Goal: Book appointment/travel/reservation

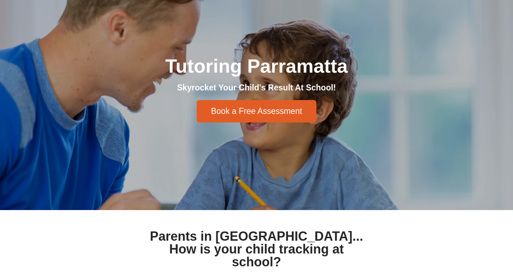
click at [237, 115] on span "Book a Free Assessment" at bounding box center [256, 111] width 91 height 8
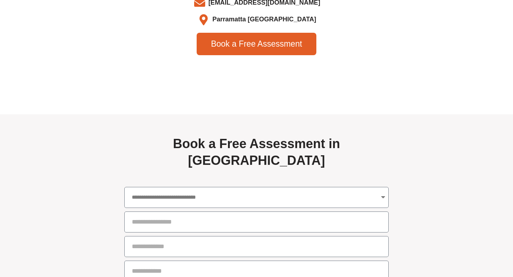
scroll to position [2534, 0]
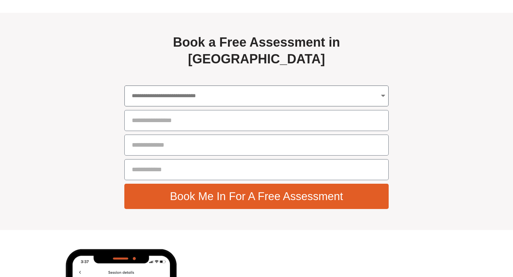
click at [245, 86] on select "**********" at bounding box center [256, 96] width 265 height 21
select select "**********"
click at [124, 86] on select "**********" at bounding box center [256, 96] width 265 height 21
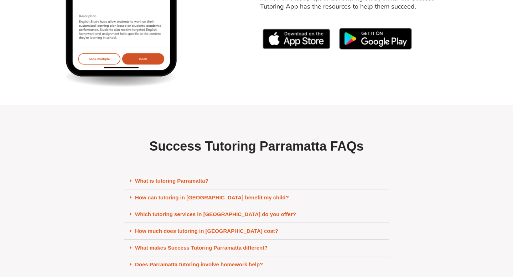
scroll to position [2943, 0]
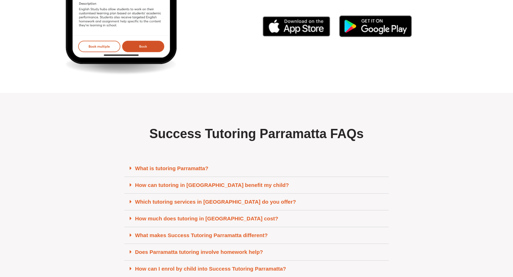
click at [133, 166] on span at bounding box center [132, 169] width 5 height 6
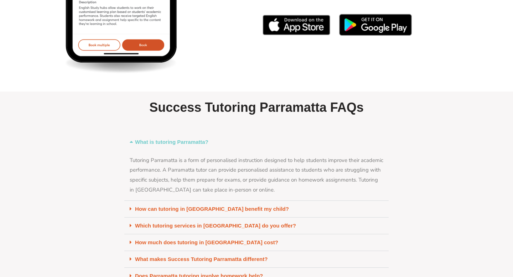
scroll to position [2958, 0]
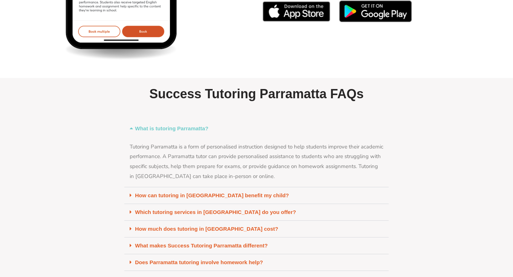
click at [134, 226] on span at bounding box center [132, 229] width 5 height 6
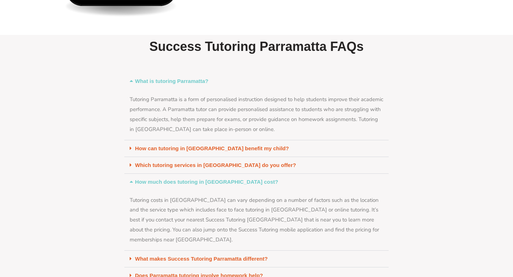
scroll to position [3002, 0]
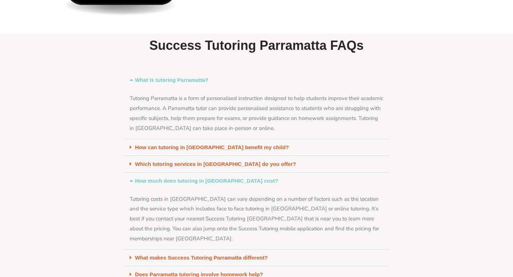
drag, startPoint x: 202, startPoint y: 223, endPoint x: 252, endPoint y: 221, distance: 49.9
click at [252, 221] on div "Tutoring costs in [GEOGRAPHIC_DATA] can vary depending on a number of factors s…" at bounding box center [256, 219] width 265 height 61
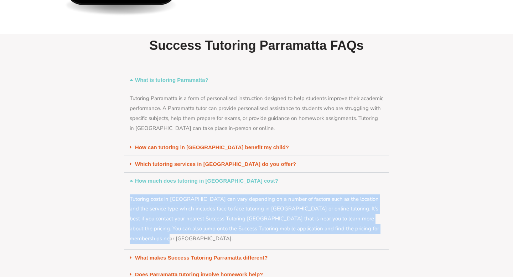
drag, startPoint x: 252, startPoint y: 221, endPoint x: 283, endPoint y: 165, distance: 65.0
click at [283, 173] on div "How much does tutoring in [GEOGRAPHIC_DATA] cost? Tutoring costs in [GEOGRAPHIC…" at bounding box center [256, 211] width 265 height 77
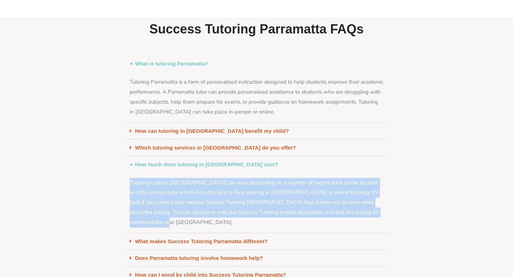
click at [283, 173] on div "Tutoring costs in [GEOGRAPHIC_DATA] can vary depending on a number of factors s…" at bounding box center [256, 203] width 265 height 61
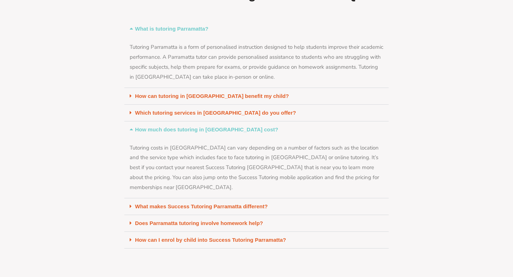
scroll to position [3079, 0]
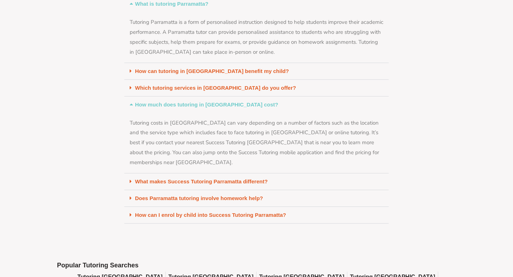
click at [181, 190] on div "Does Parramatta tutoring involve homework help?" at bounding box center [256, 198] width 265 height 17
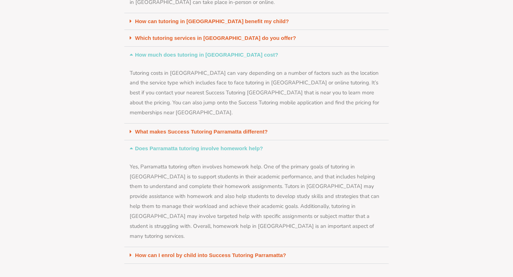
scroll to position [3132, 0]
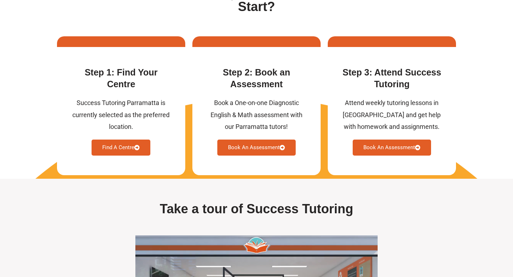
scroll to position [200, 0]
